Goal: Task Accomplishment & Management: Use online tool/utility

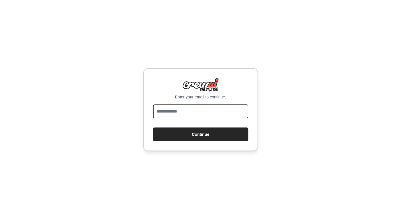
click at [203, 108] on input "email" at bounding box center [200, 111] width 95 height 14
type input "**********"
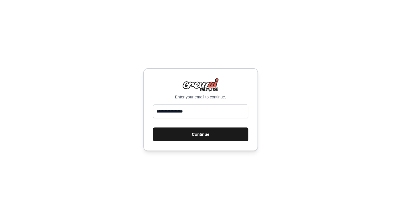
click at [208, 132] on button "Continue" at bounding box center [200, 134] width 95 height 14
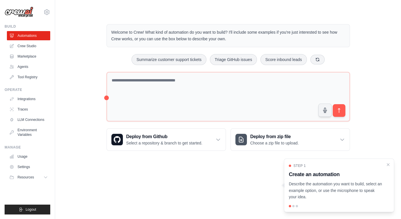
click at [401, 100] on div "Welcome to Crew! What kind of automation do you want to build? I'll include som…" at bounding box center [228, 87] width 346 height 145
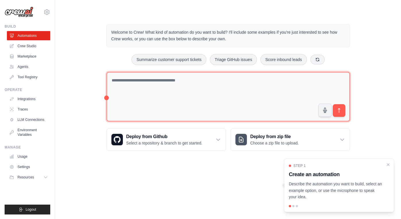
click at [184, 89] on textarea at bounding box center [229, 97] width 244 height 50
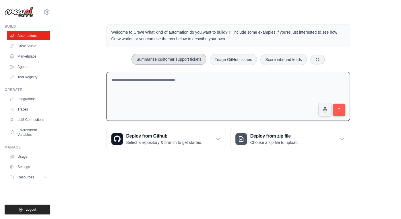
click at [175, 59] on button "Summarize customer support tickets" at bounding box center [169, 59] width 75 height 11
type textarea "**********"
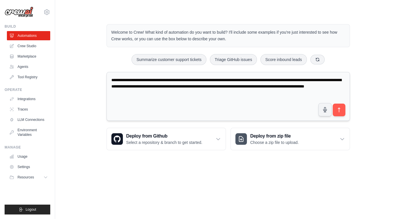
click at [346, 109] on textarea "**********" at bounding box center [229, 96] width 244 height 49
click at [344, 109] on button "submit" at bounding box center [339, 109] width 13 height 13
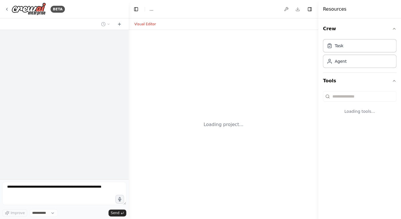
select select "****"
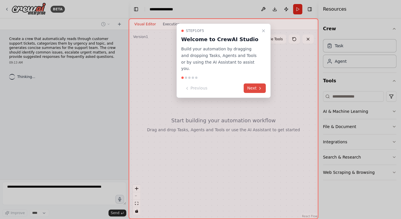
click at [257, 83] on button "Next" at bounding box center [255, 87] width 22 height 9
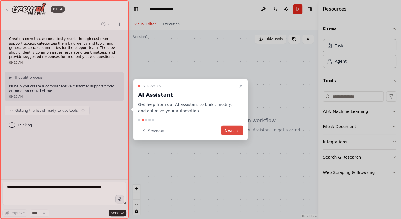
click at [237, 132] on icon at bounding box center [237, 130] width 5 height 5
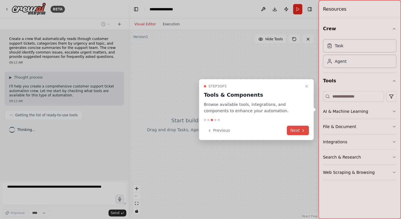
click at [297, 132] on button "Next" at bounding box center [298, 130] width 22 height 9
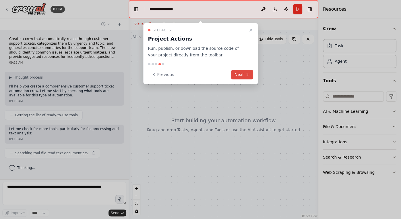
click at [237, 75] on button "Next" at bounding box center [242, 74] width 22 height 9
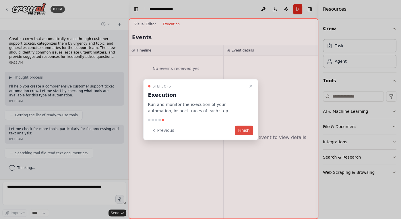
click at [247, 131] on button "Finish" at bounding box center [244, 130] width 18 height 9
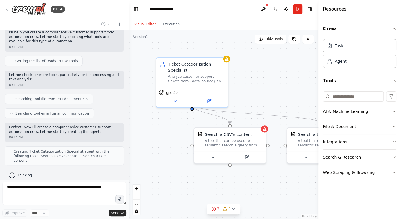
scroll to position [68, 0]
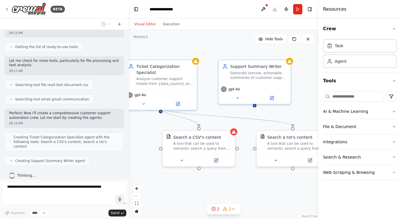
drag, startPoint x: 260, startPoint y: 182, endPoint x: 229, endPoint y: 185, distance: 30.9
click at [229, 185] on div ".deletable-edge-delete-btn { width: 20px; height: 20px; border: 0px solid #ffff…" at bounding box center [224, 124] width 190 height 189
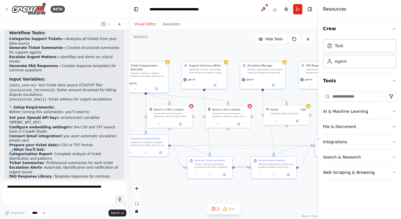
scroll to position [657, 0]
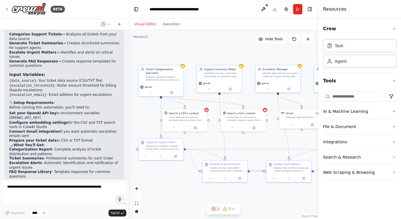
drag, startPoint x: 270, startPoint y: 124, endPoint x: 250, endPoint y: 100, distance: 31.0
click at [250, 100] on div ".deletable-edge-delete-btn { width: 20px; height: 20px; border: 0px solid #ffff…" at bounding box center [224, 124] width 190 height 189
click at [227, 73] on div "Generate concise, actionable summaries of customer support tickets for the supp…" at bounding box center [222, 74] width 35 height 6
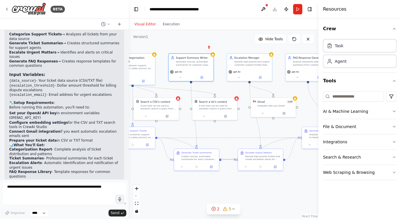
drag, startPoint x: 258, startPoint y: 140, endPoint x: 227, endPoint y: 129, distance: 32.6
click at [227, 129] on div ".deletable-edge-delete-btn { width: 20px; height: 20px; border: 0px solid #ffff…" at bounding box center [224, 124] width 190 height 189
